Goal: Task Accomplishment & Management: Use online tool/utility

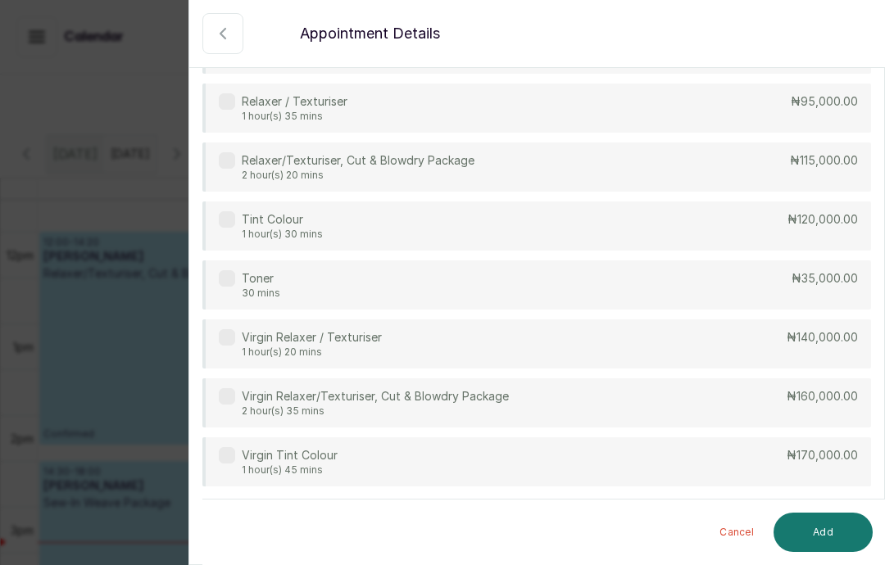
scroll to position [1959, 0]
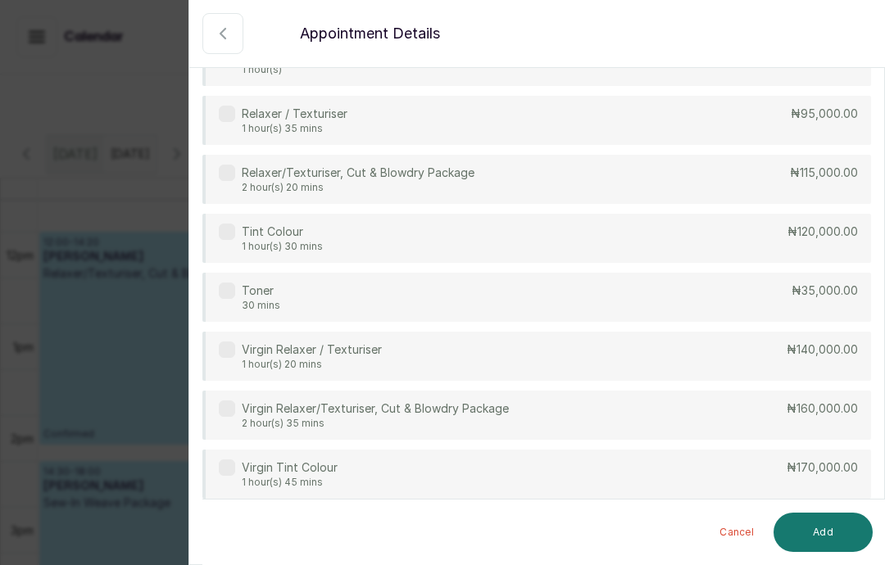
click at [574, 176] on div "Relaxer/Texturiser, Cut & Blowdry Package 2 hour(s) 20 mins ₦115,000.00" at bounding box center [536, 179] width 668 height 49
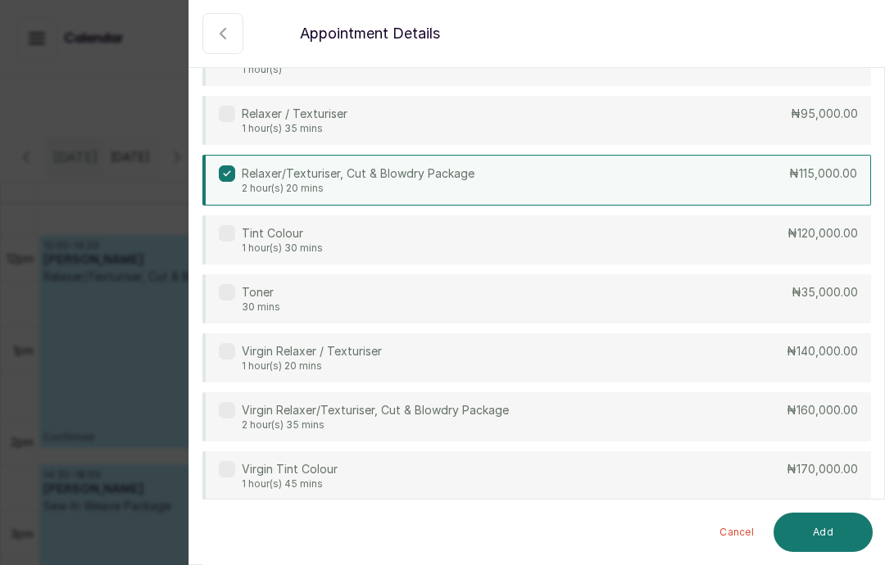
click at [819, 540] on button "Add" at bounding box center [822, 532] width 99 height 39
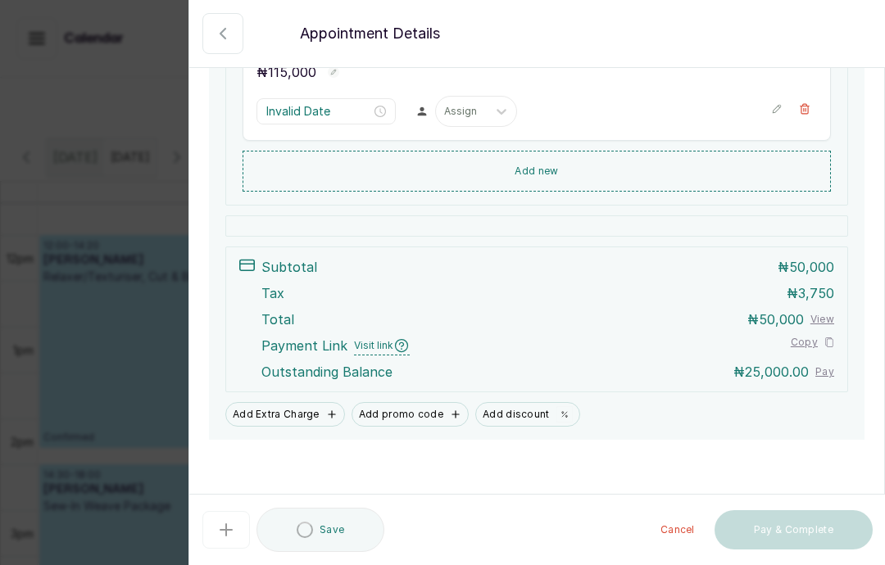
type input "12:45 pm"
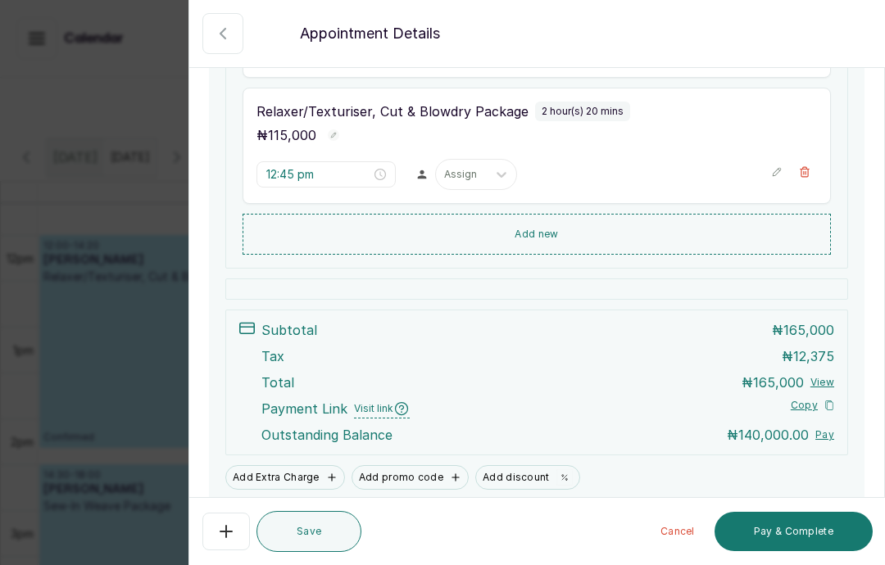
scroll to position [441, 0]
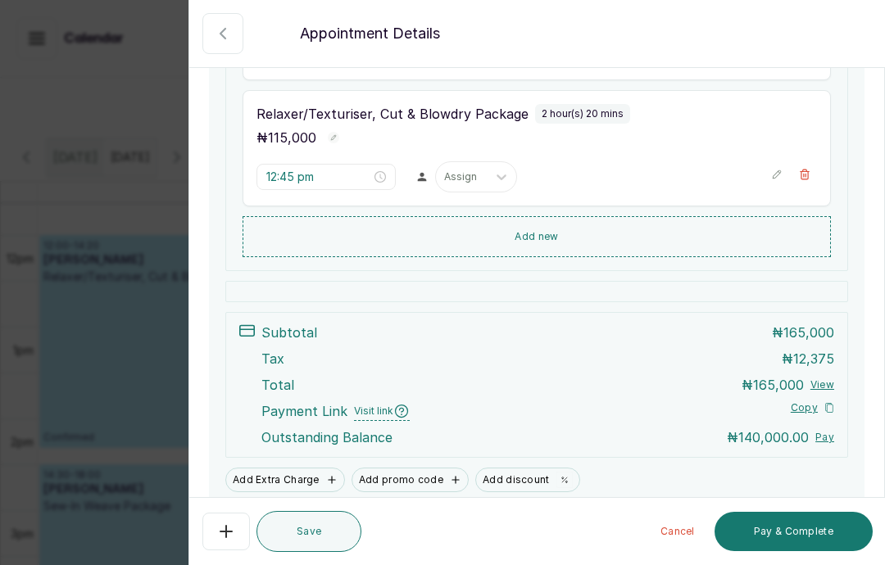
click at [240, 46] on button "Show no-show/cancelled" at bounding box center [222, 33] width 41 height 41
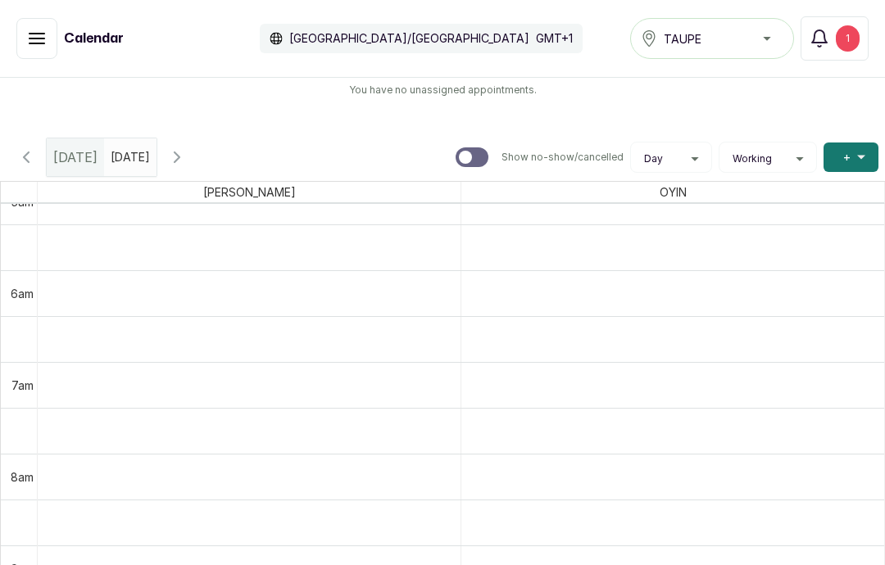
scroll to position [0, 0]
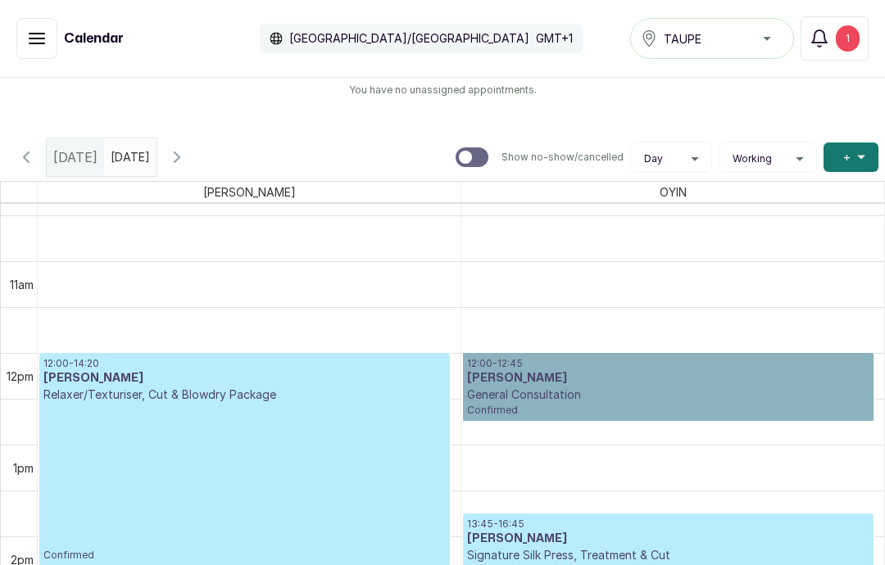
click at [853, 26] on div "1" at bounding box center [848, 38] width 24 height 26
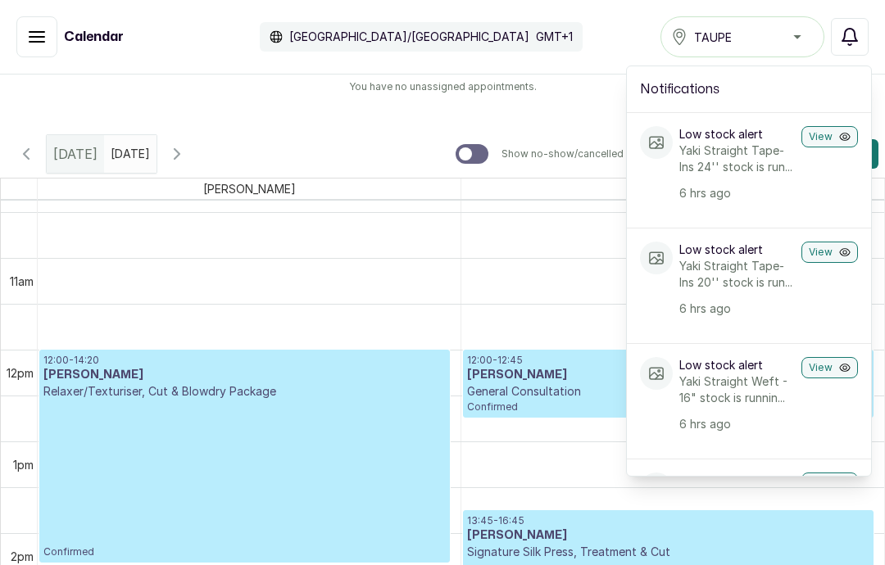
click at [861, 33] on button "Notifications" at bounding box center [850, 37] width 38 height 38
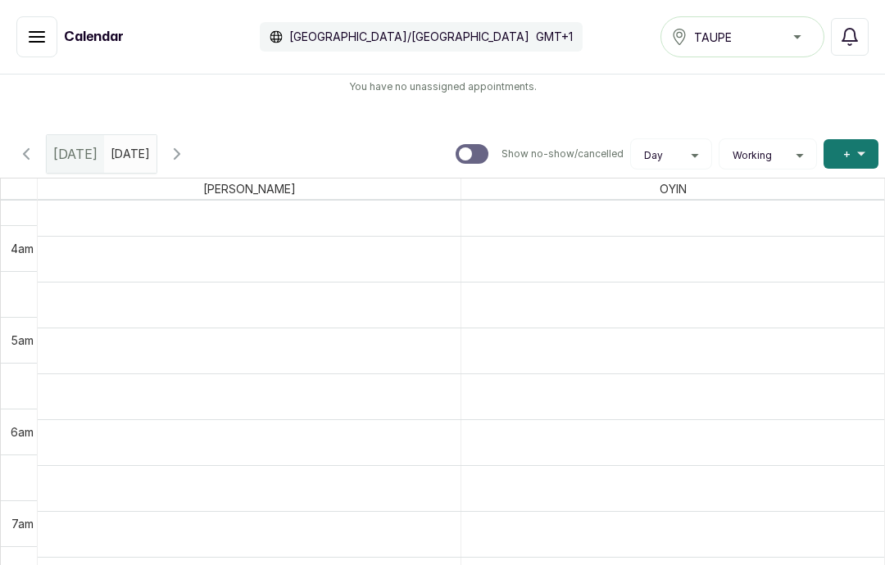
scroll to position [274, 0]
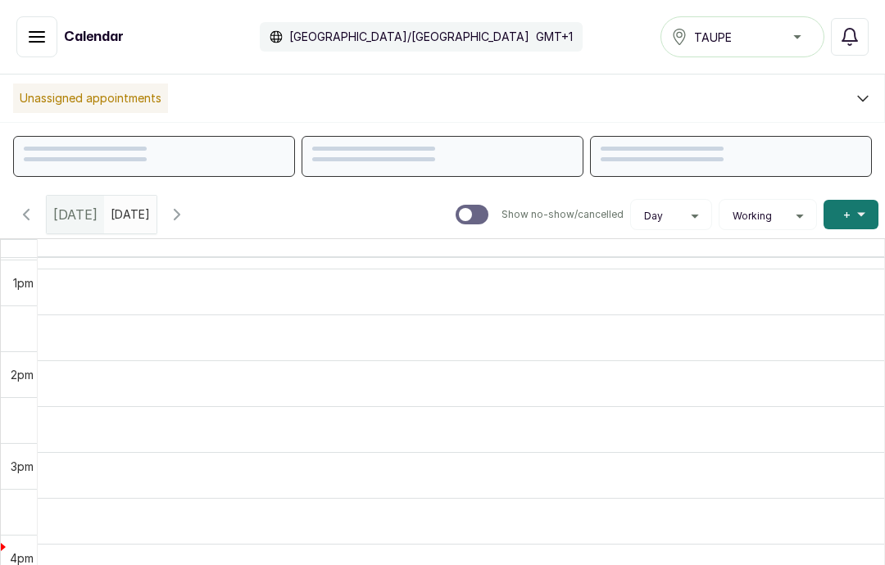
scroll to position [1126, 0]
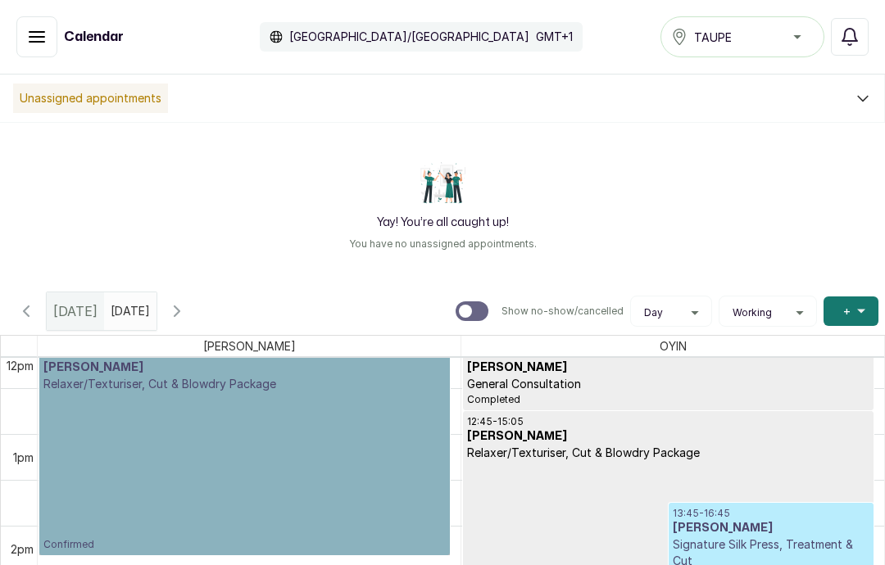
click at [217, 434] on link "12:00 - 14:20 [PERSON_NAME] Relaxer/Texturiser, Cut & Blowdry Package Confirmed" at bounding box center [244, 448] width 410 height 213
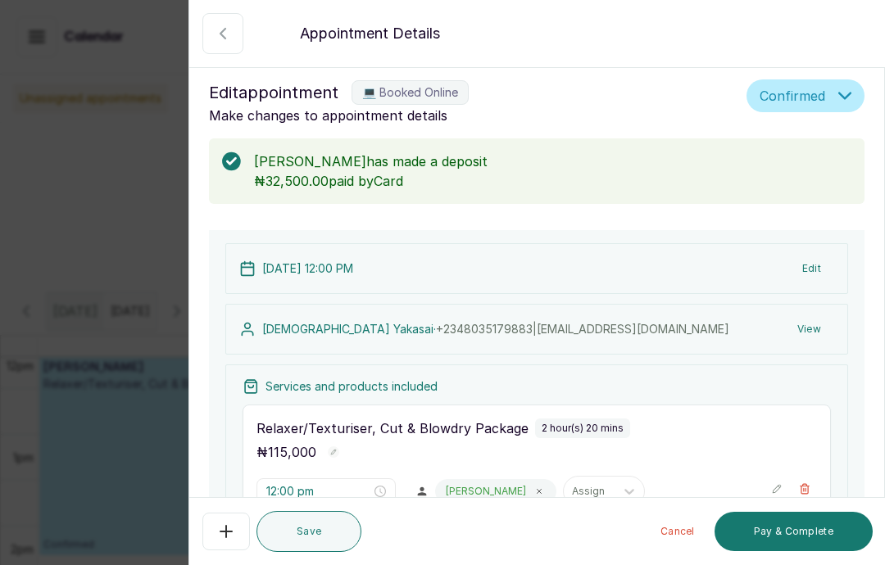
click at [229, 48] on button "Show no-show/cancelled" at bounding box center [222, 33] width 41 height 41
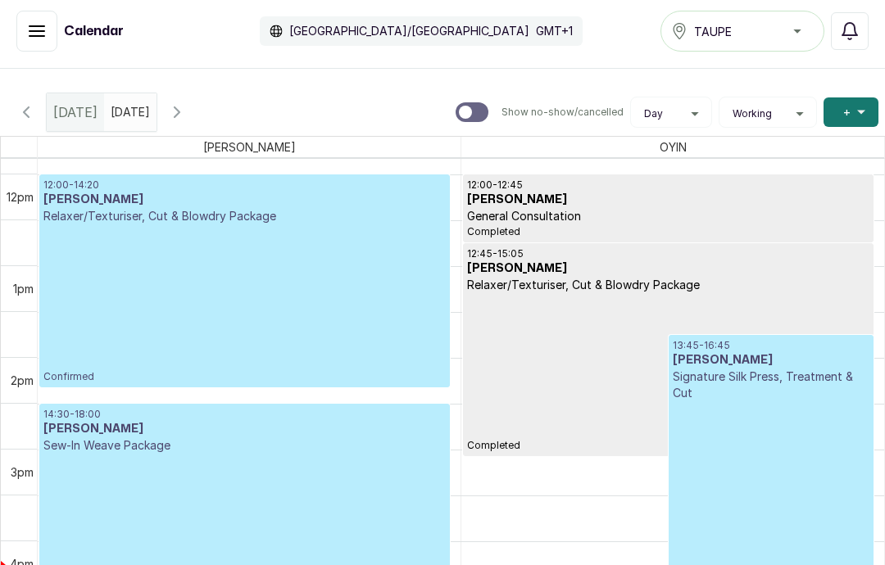
scroll to position [1085, 0]
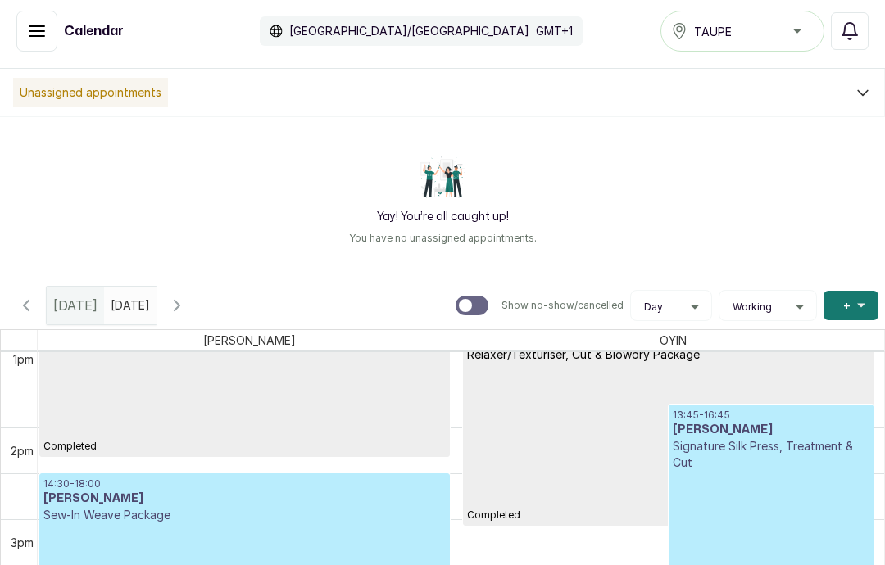
scroll to position [1264, 0]
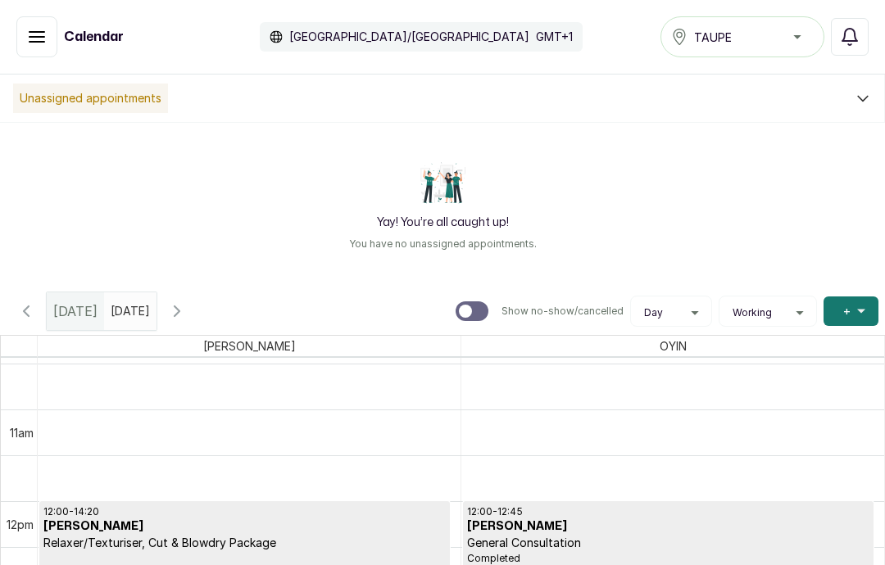
click at [187, 301] on icon "button" at bounding box center [177, 311] width 20 height 20
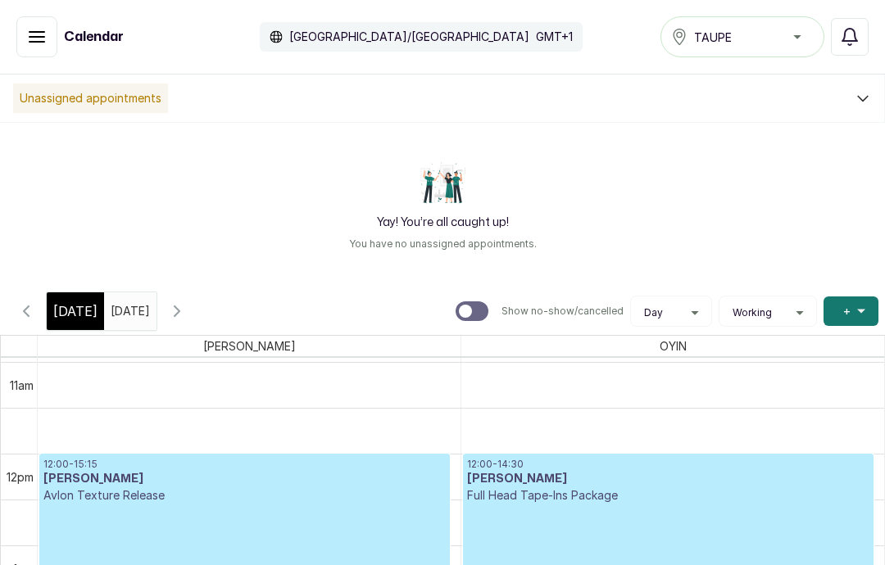
click at [179, 315] on icon "button" at bounding box center [176, 311] width 5 height 10
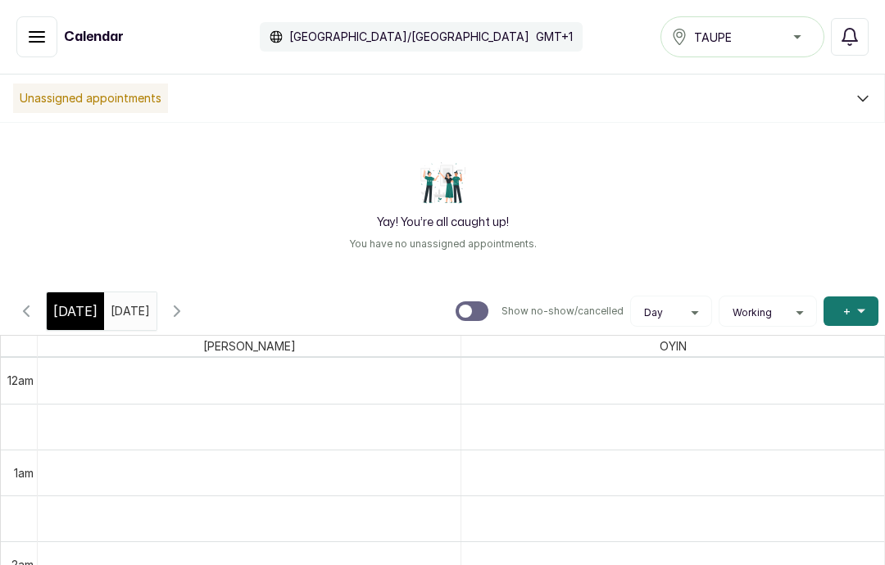
click at [66, 323] on div "[DATE]" at bounding box center [75, 311] width 57 height 38
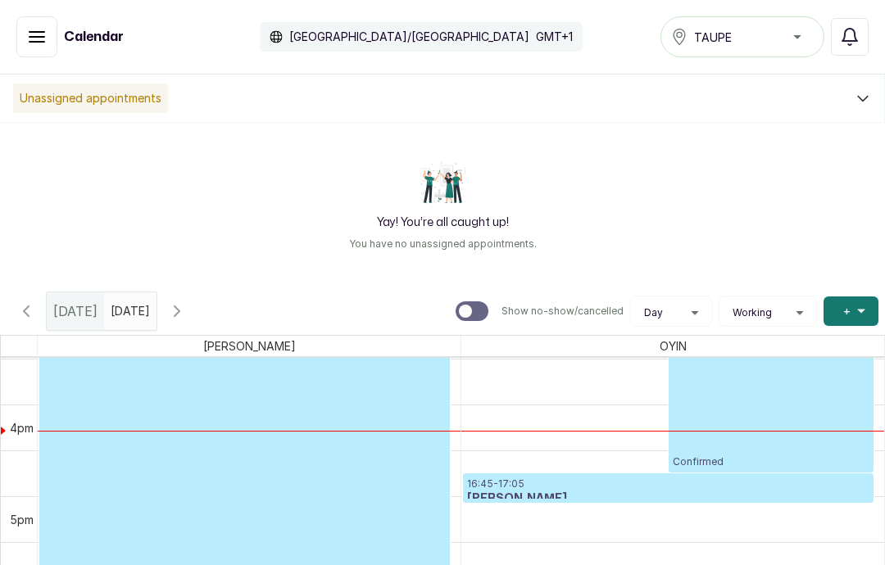
click at [197, 294] on button "Show no-show/cancelled" at bounding box center [176, 311] width 39 height 39
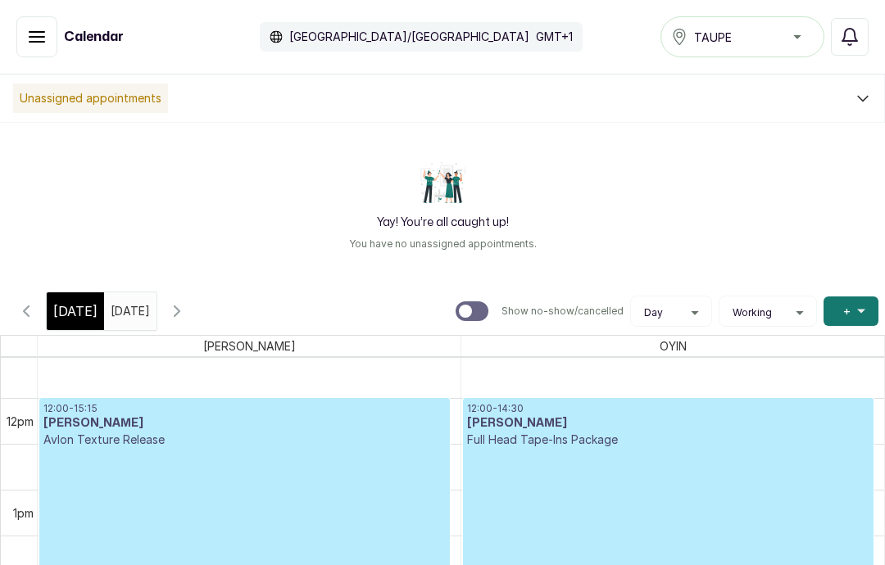
click at [187, 308] on icon "button" at bounding box center [177, 311] width 20 height 20
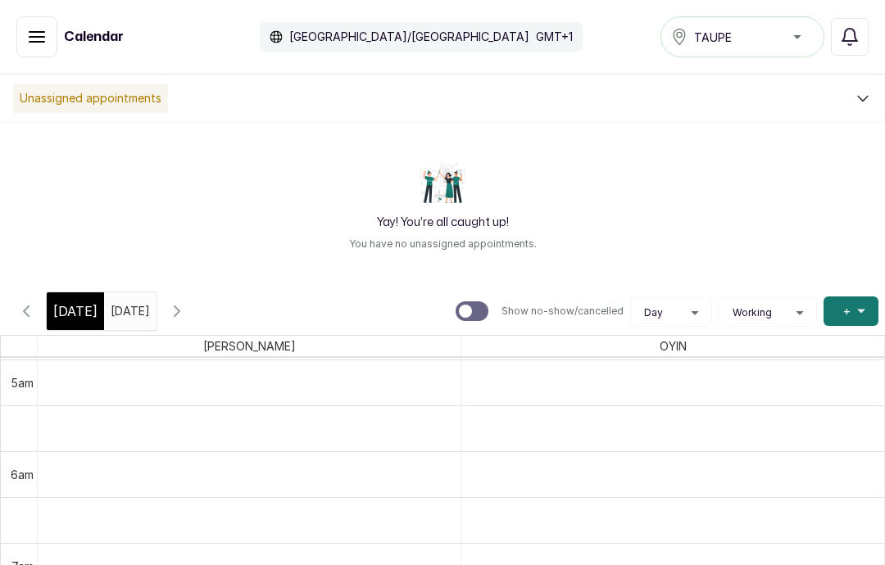
click at [86, 312] on span "[DATE]" at bounding box center [75, 311] width 44 height 20
